Goal: Use online tool/utility: Utilize a website feature to perform a specific function

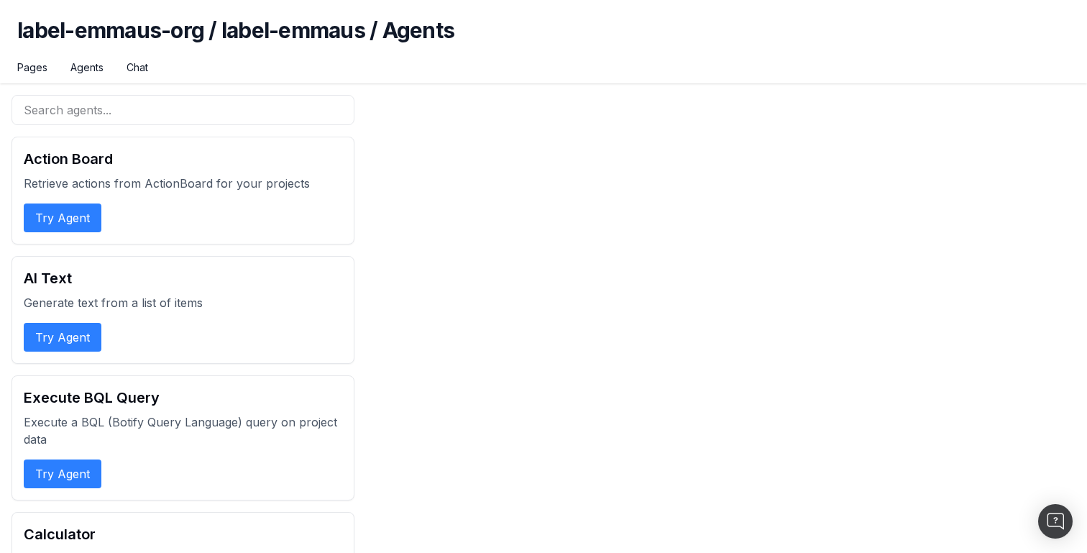
click at [75, 212] on button "Try Agent" at bounding box center [63, 217] width 78 height 29
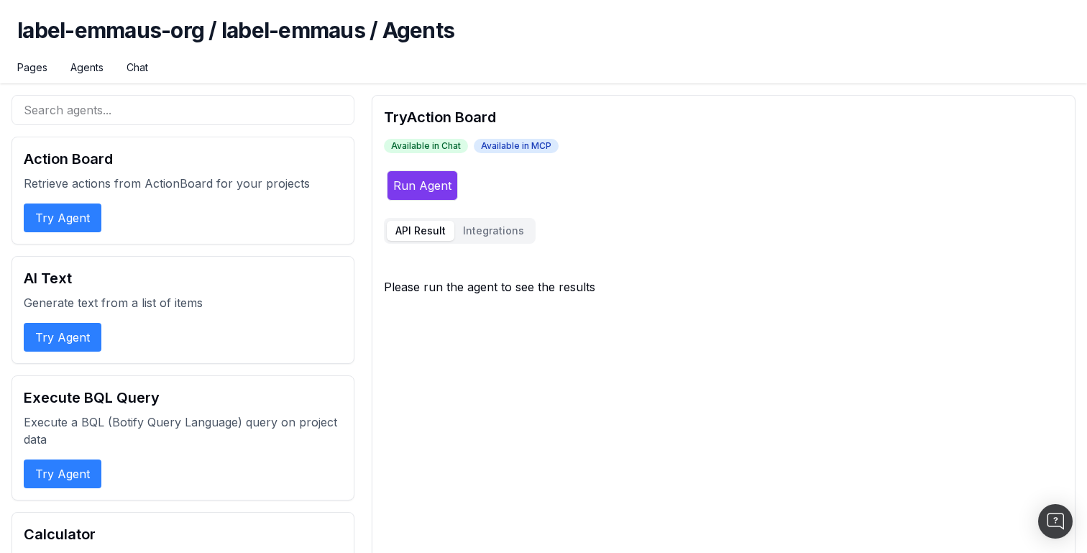
click at [399, 183] on button "Run Agent" at bounding box center [422, 185] width 71 height 30
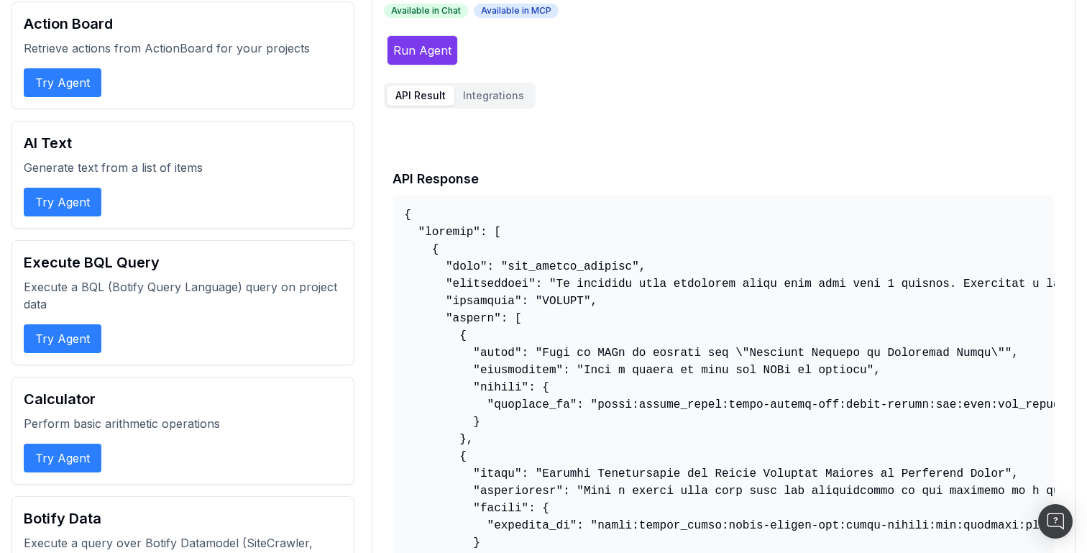
scroll to position [127, 0]
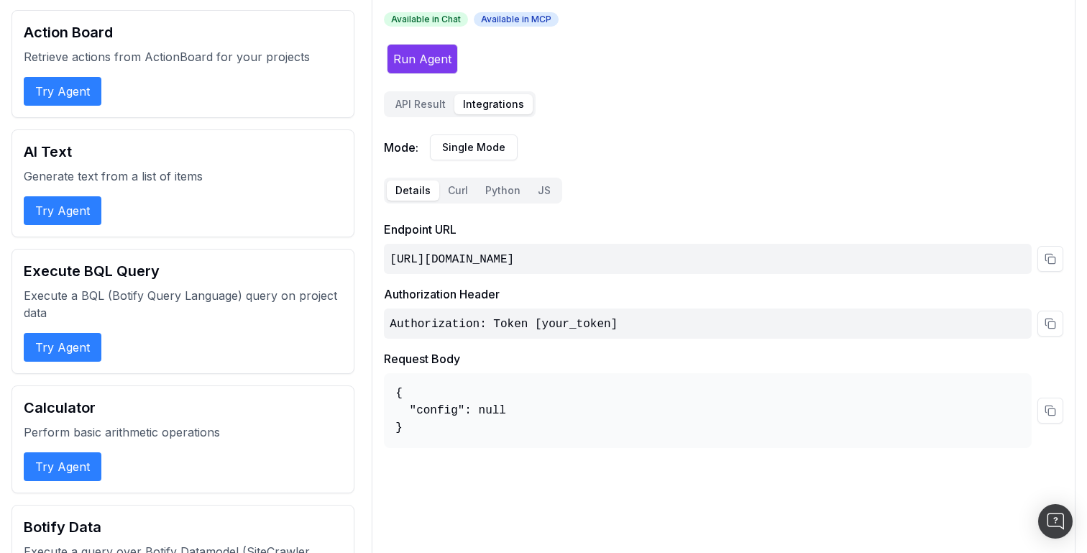
click at [495, 106] on button "Integrations" at bounding box center [493, 104] width 78 height 20
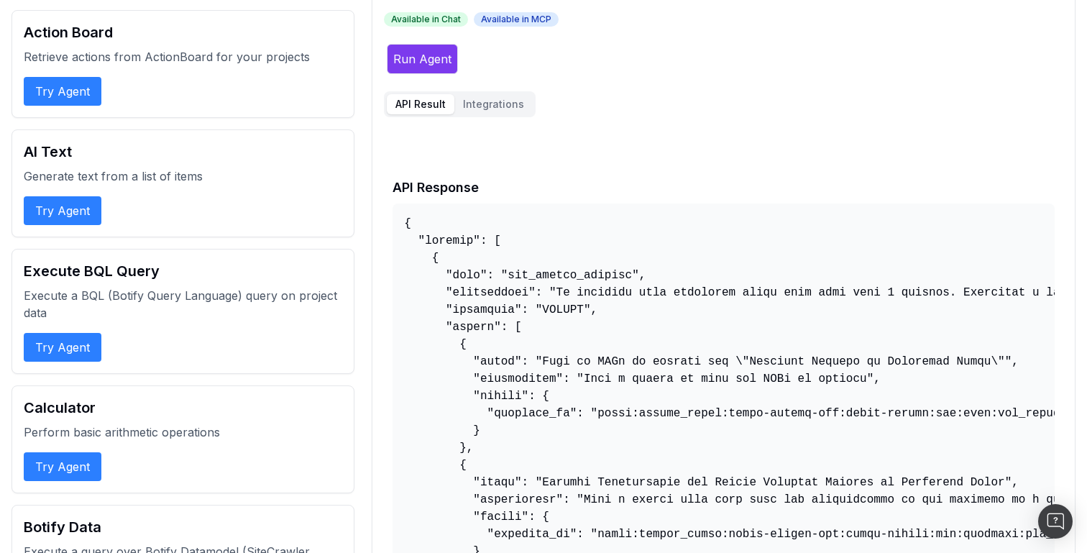
click at [426, 105] on button "API Result" at bounding box center [421, 104] width 68 height 20
